Goal: Task Accomplishment & Management: Manage account settings

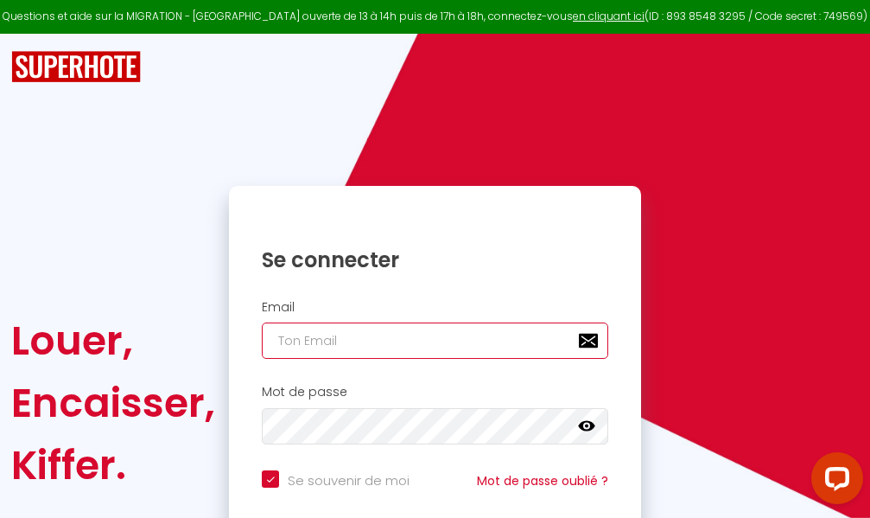
click at [475, 341] on input "email" at bounding box center [435, 340] width 347 height 36
type input "m"
checkbox input "true"
type input "ma"
checkbox input "true"
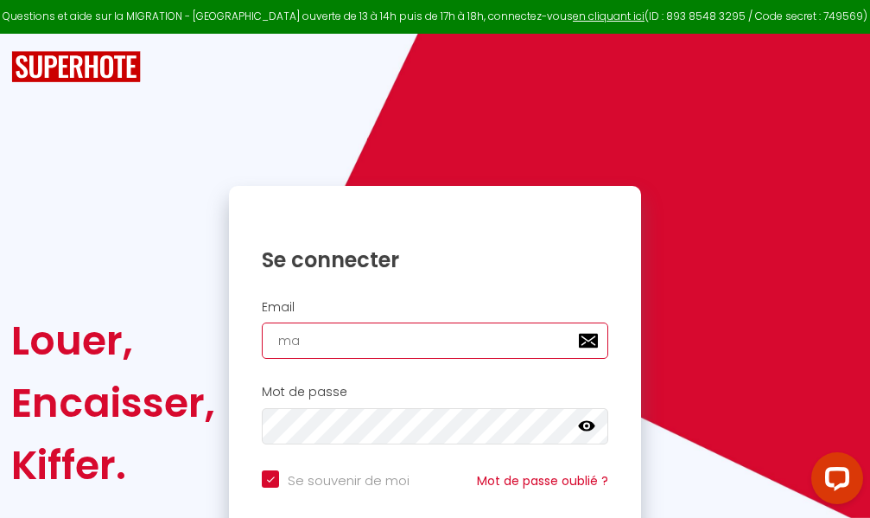
type input "mar"
checkbox input "true"
type input "marc"
checkbox input "true"
type input "marcd"
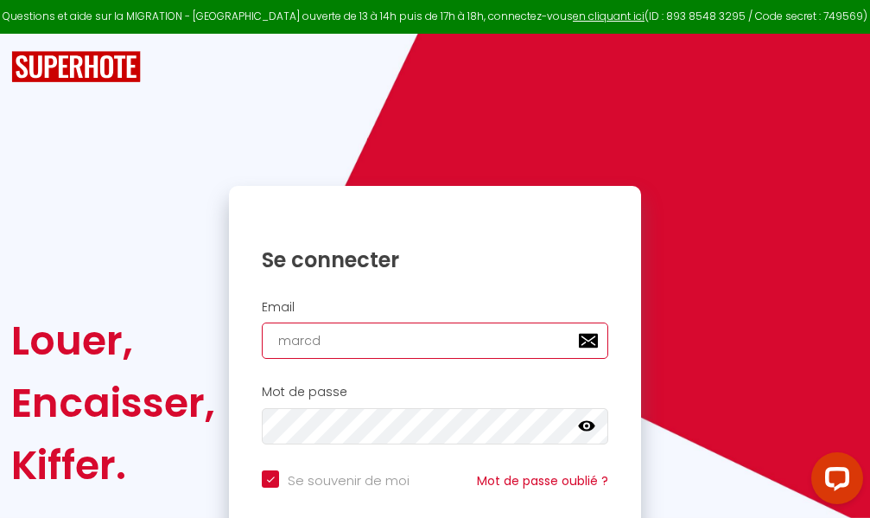
checkbox input "true"
type input "marcdp"
checkbox input "true"
type input "marcdpo"
checkbox input "true"
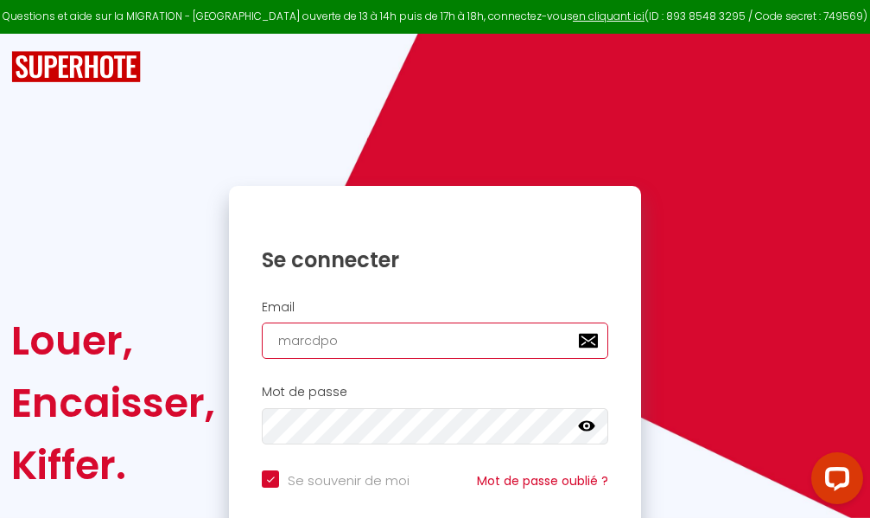
type input "marcdpoz"
checkbox input "true"
type input "marcdpoz."
checkbox input "true"
type input "marcdpoz.l"
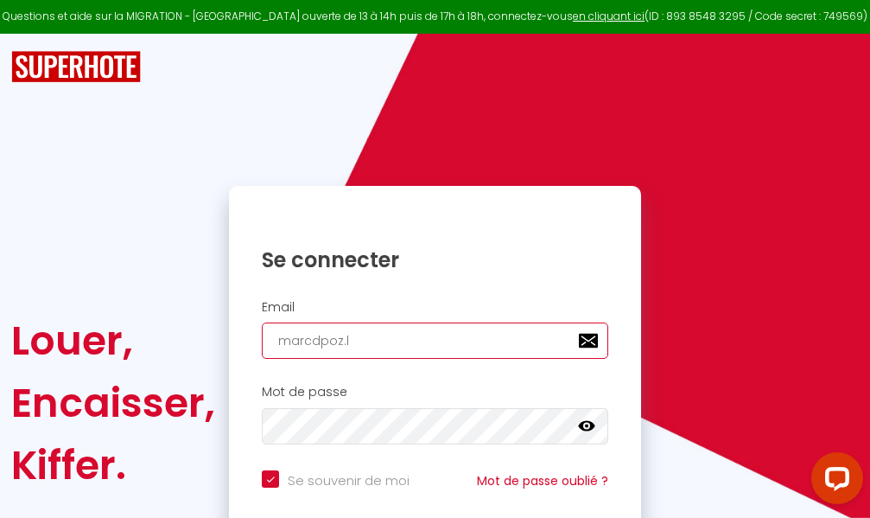
checkbox input "true"
type input "marcdpoz.lo"
checkbox input "true"
type input "marcdpoz.loc"
checkbox input "true"
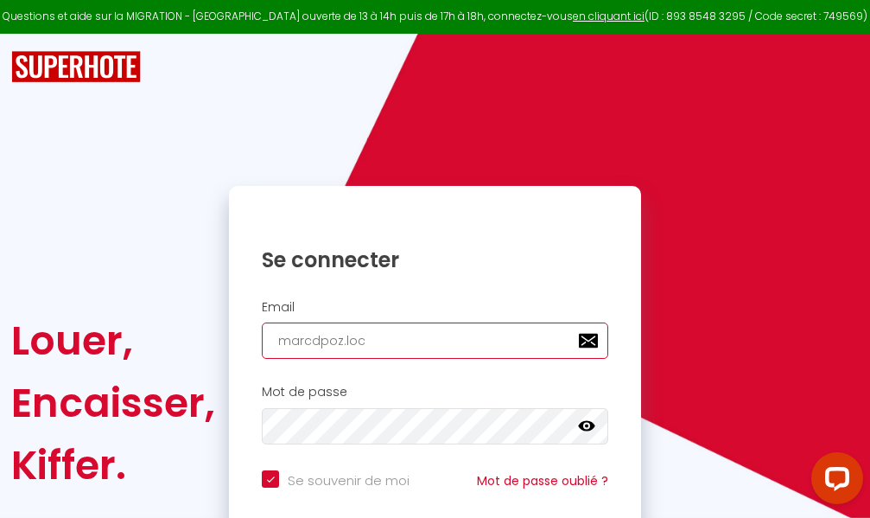
type input "marcdpoz.loca"
checkbox input "true"
type input "marcdpoz.locat"
checkbox input "true"
type input "marcdpoz.locati"
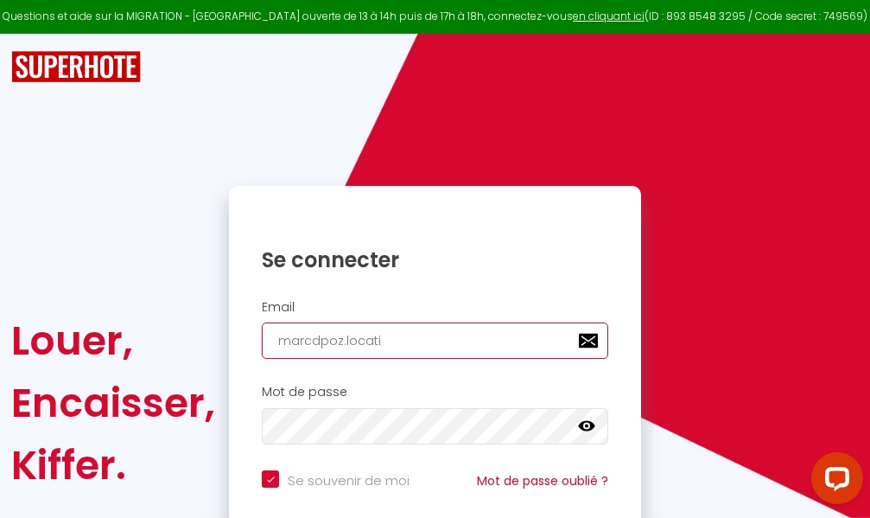
checkbox input "true"
type input "marcdpoz.locatio"
checkbox input "true"
type input "marcdpoz.location"
checkbox input "true"
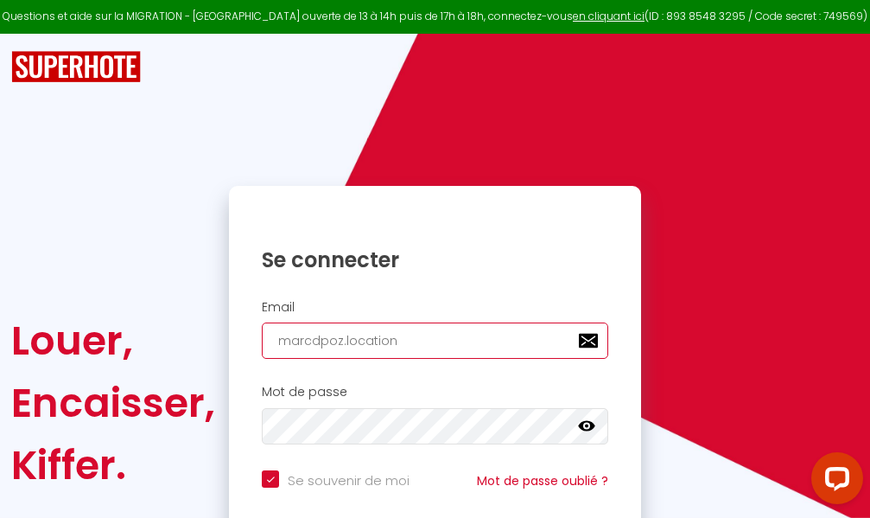
type input "marcdpoz.location@"
checkbox input "true"
type input "marcdpoz.location@g"
checkbox input "true"
type input "marcdpoz.location@gm"
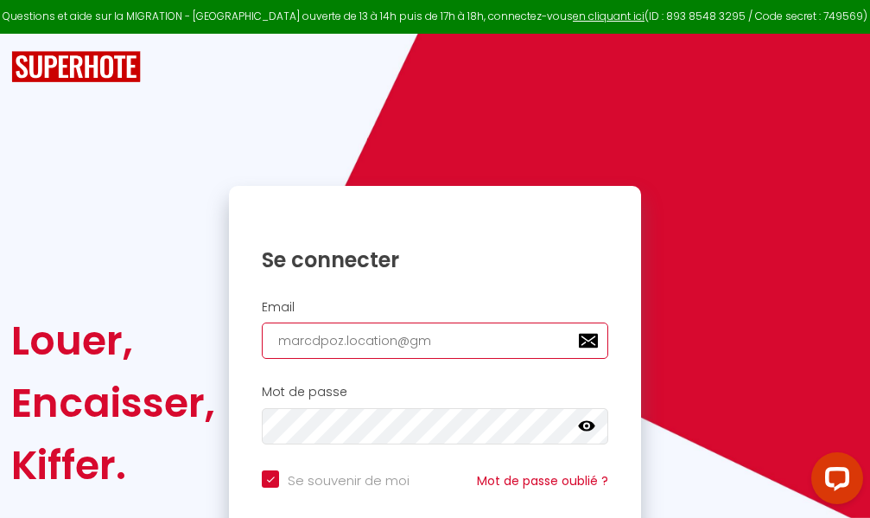
checkbox input "true"
type input "marcdpoz.location@gma"
checkbox input "true"
type input "marcdpoz.location@gmai"
checkbox input "true"
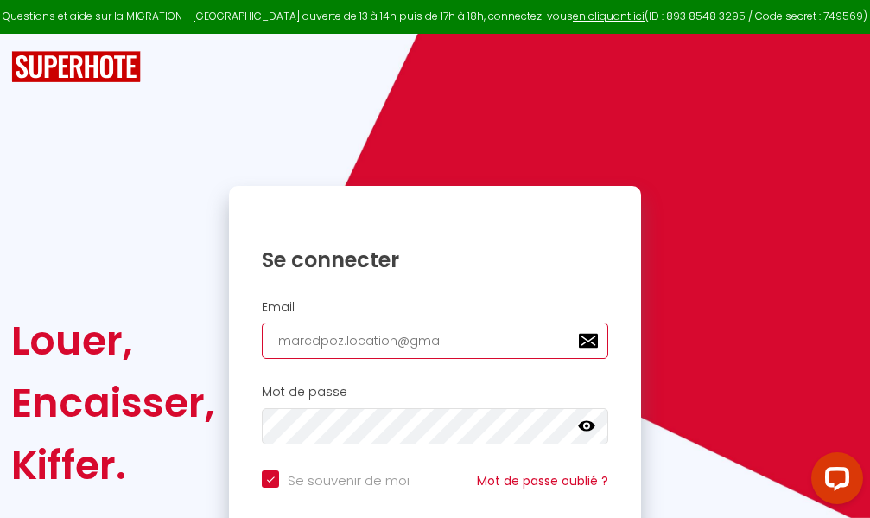
type input "[EMAIL_ADDRESS]"
checkbox input "true"
type input "[EMAIL_ADDRESS]."
checkbox input "true"
type input "marcdpoz.location@gmail.c"
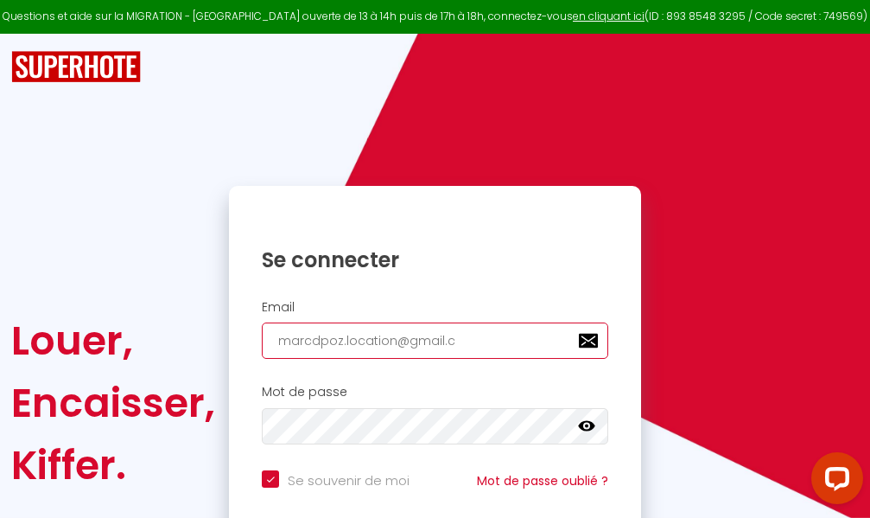
checkbox input "true"
type input "[EMAIL_ADDRESS][DOMAIN_NAME]"
checkbox input "true"
type input "[EMAIL_ADDRESS][DOMAIN_NAME]"
checkbox input "true"
